Goal: Task Accomplishment & Management: Manage account settings

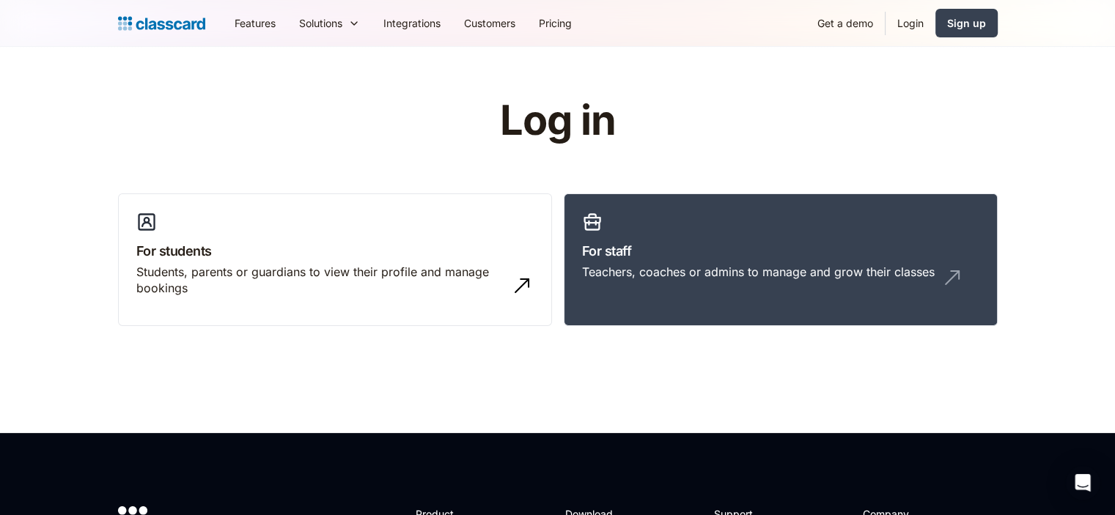
click at [912, 15] on link "Login" at bounding box center [911, 23] width 50 height 33
click at [903, 25] on link "Login" at bounding box center [911, 23] width 50 height 33
